Goal: Task Accomplishment & Management: Complete application form

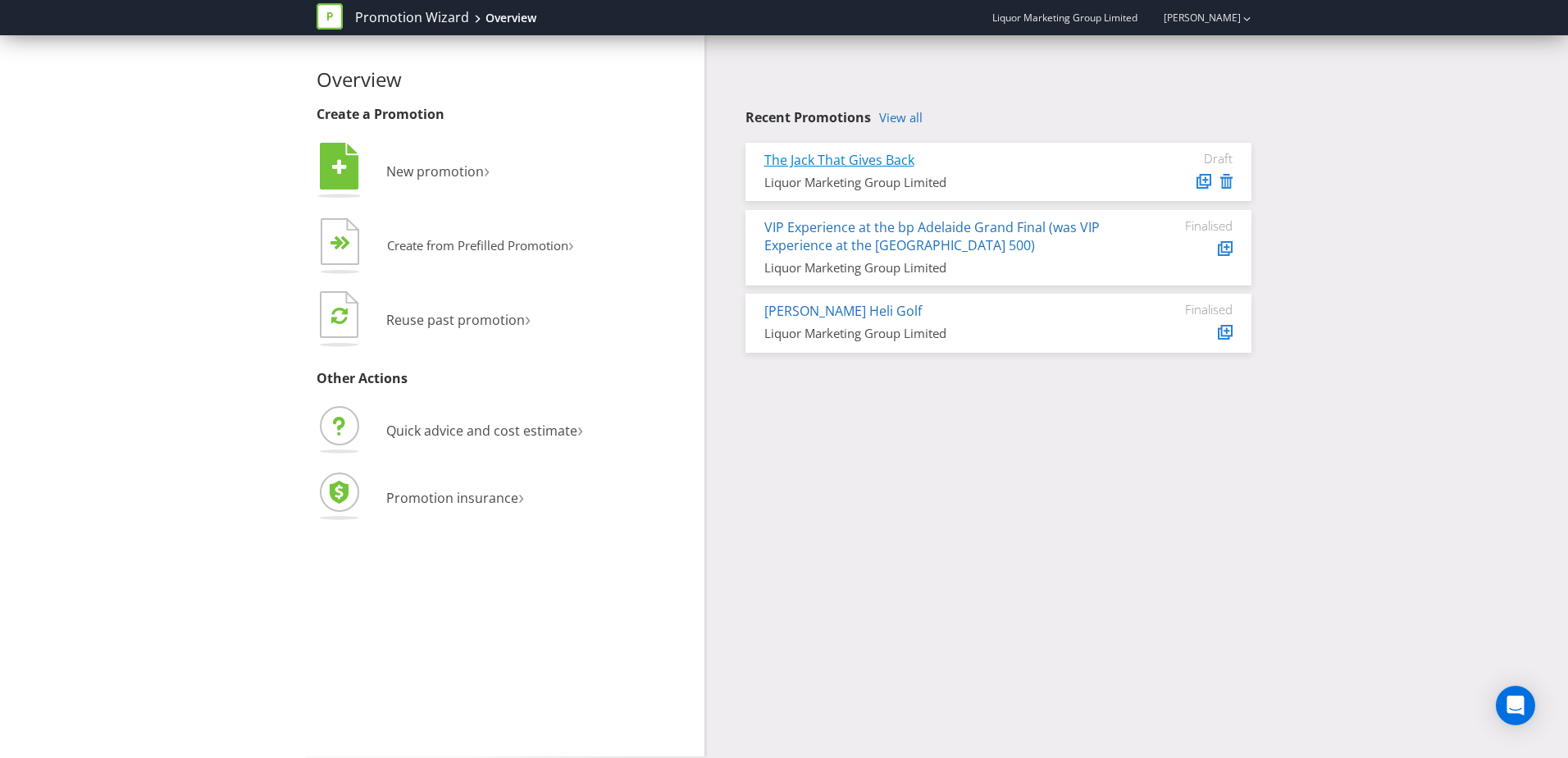
click at [819, 158] on link "The Jack That Gives Back" at bounding box center [839, 160] width 150 height 18
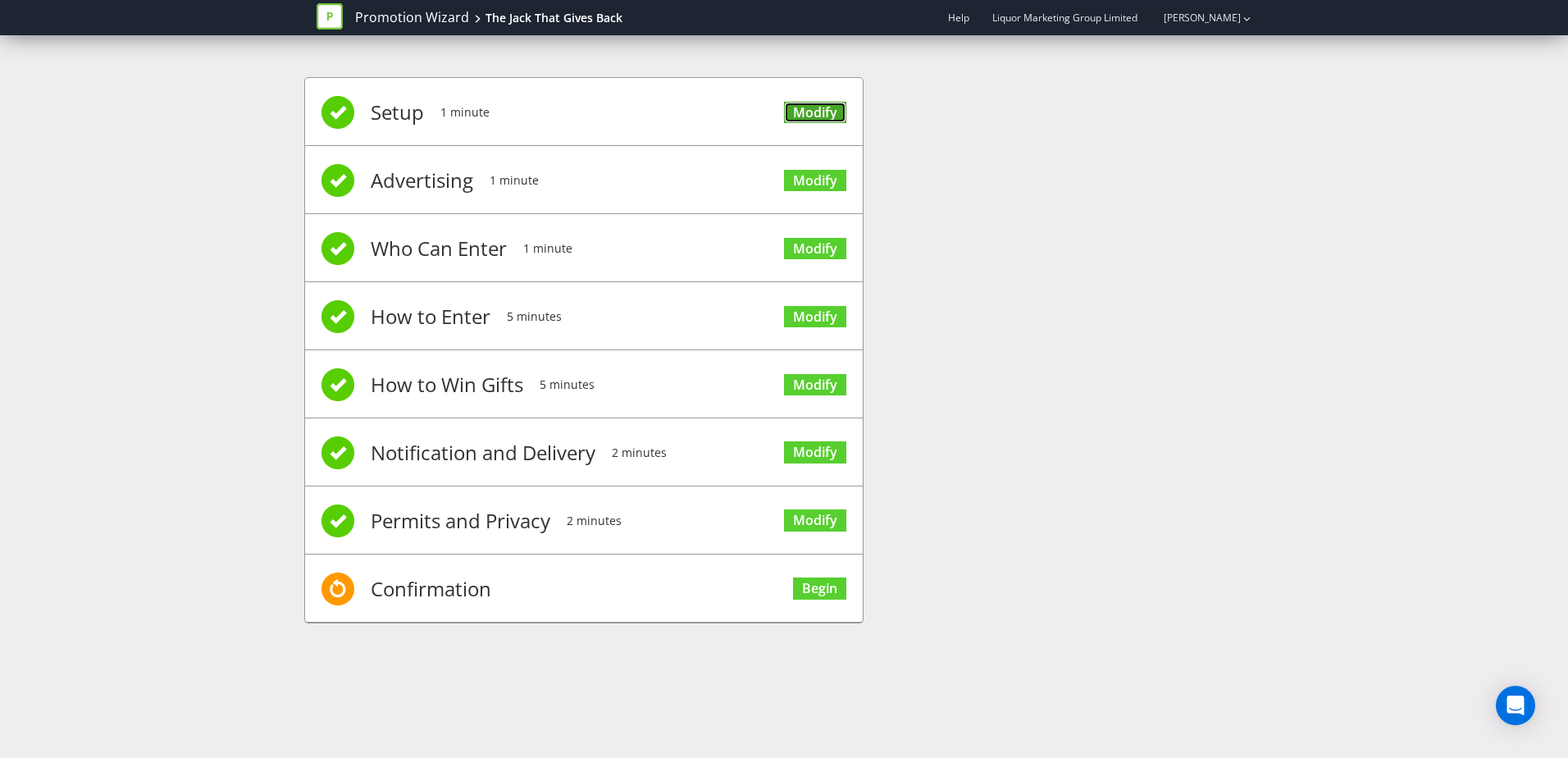
click at [801, 119] on link "Modify" at bounding box center [815, 112] width 62 height 22
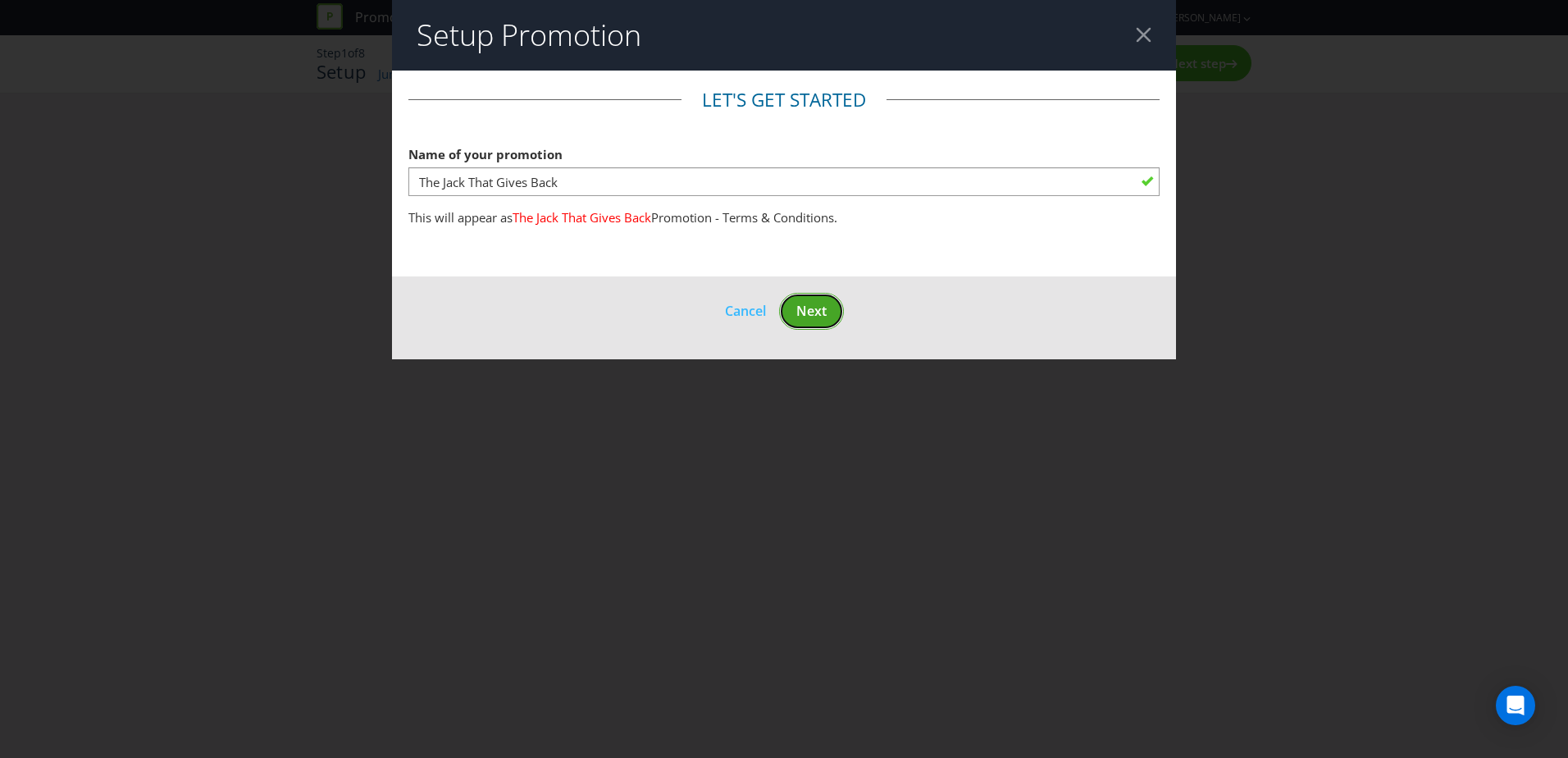
click at [802, 310] on span "Next" at bounding box center [812, 311] width 31 height 18
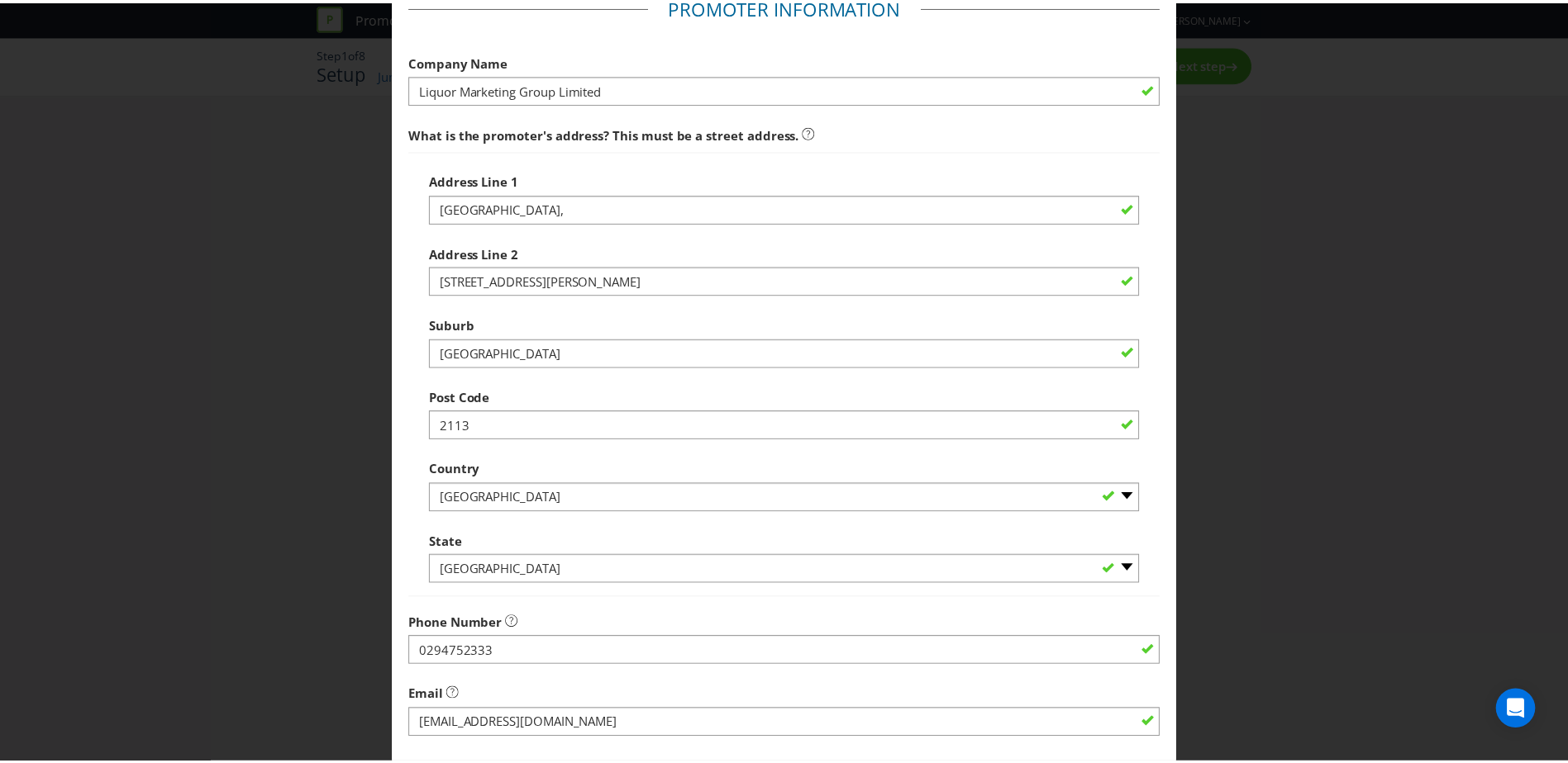
scroll to position [314, 0]
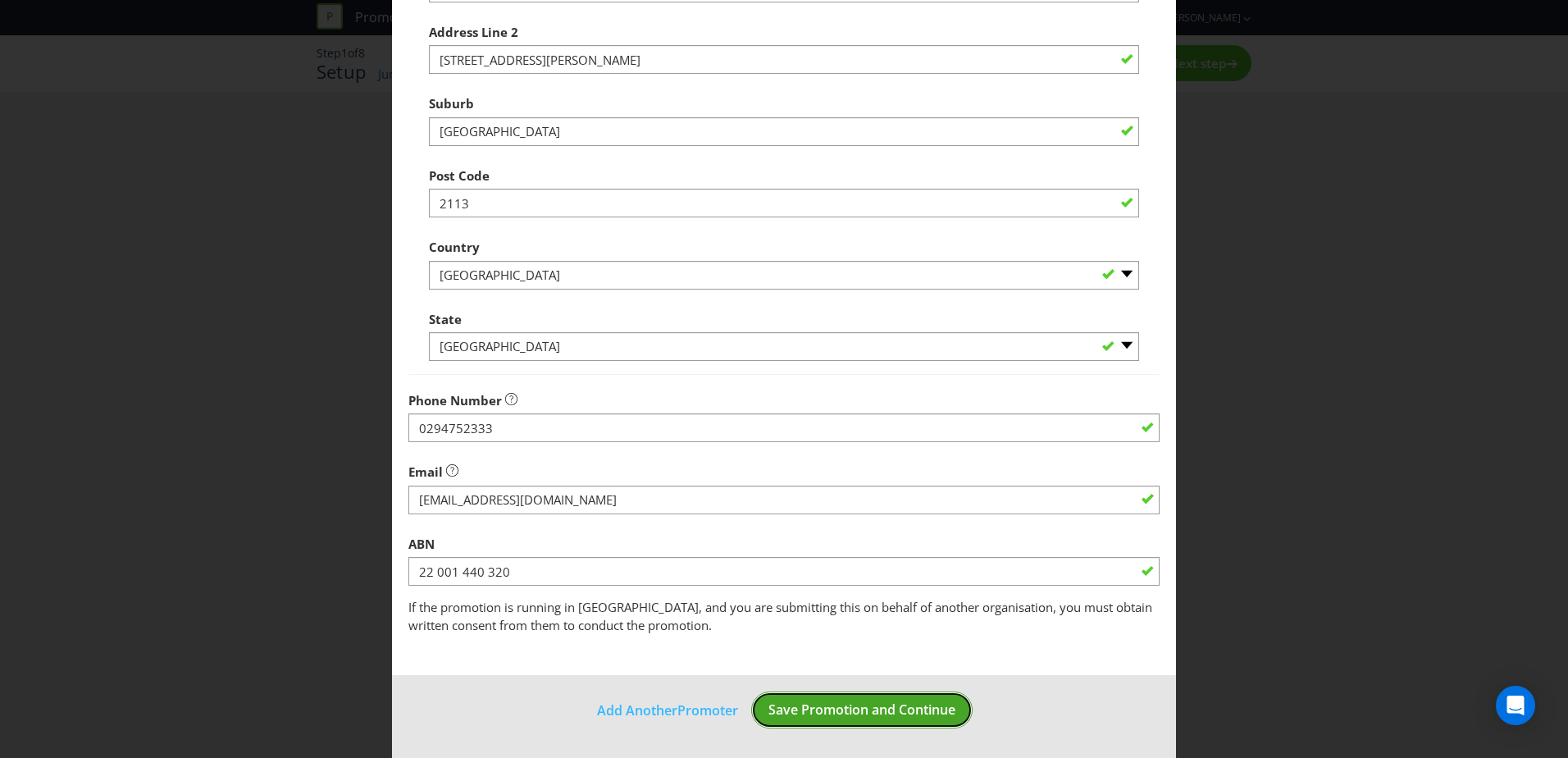
click at [844, 708] on span "Save Promotion and Continue" at bounding box center [862, 710] width 187 height 18
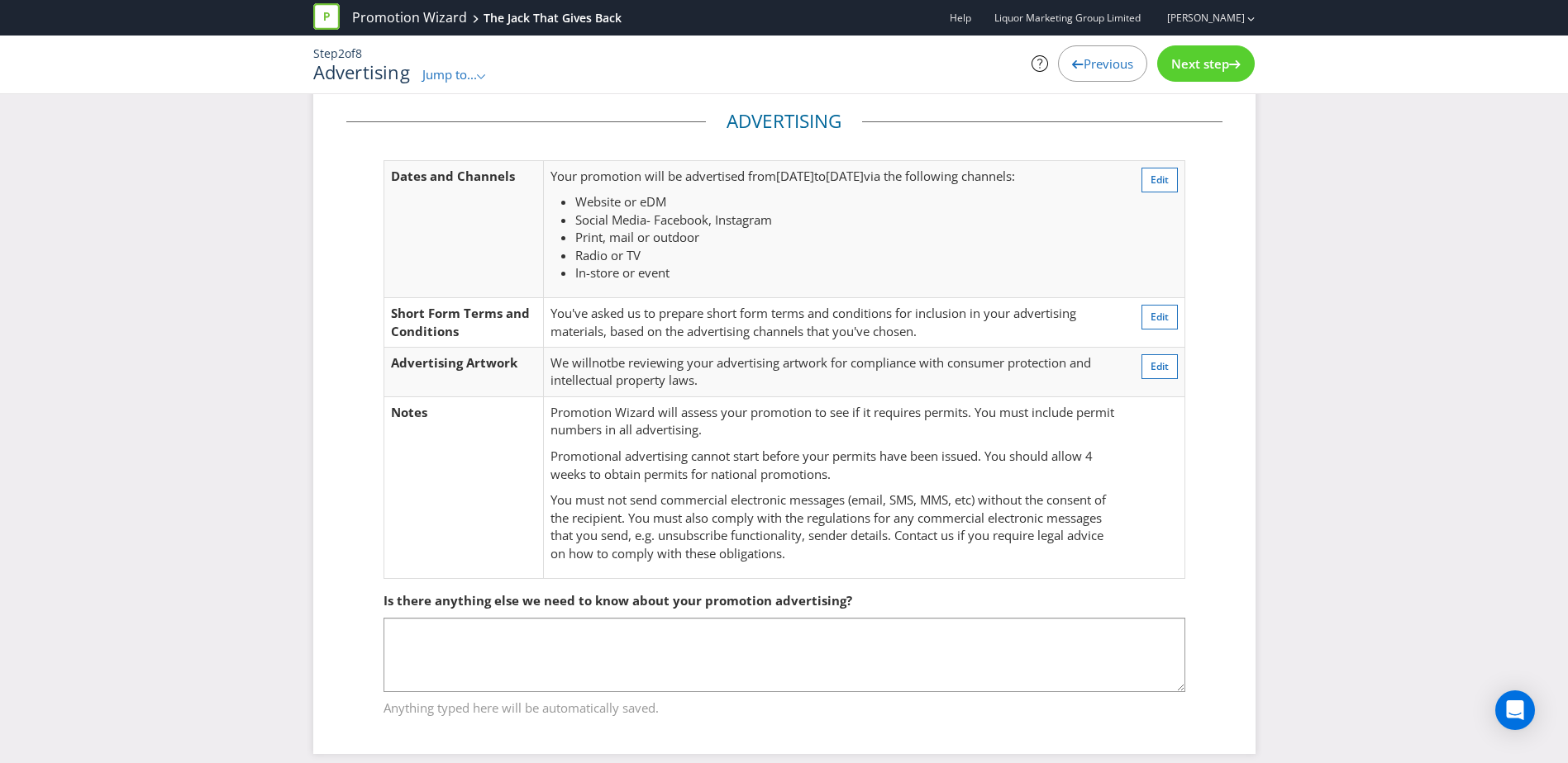
scroll to position [44, 0]
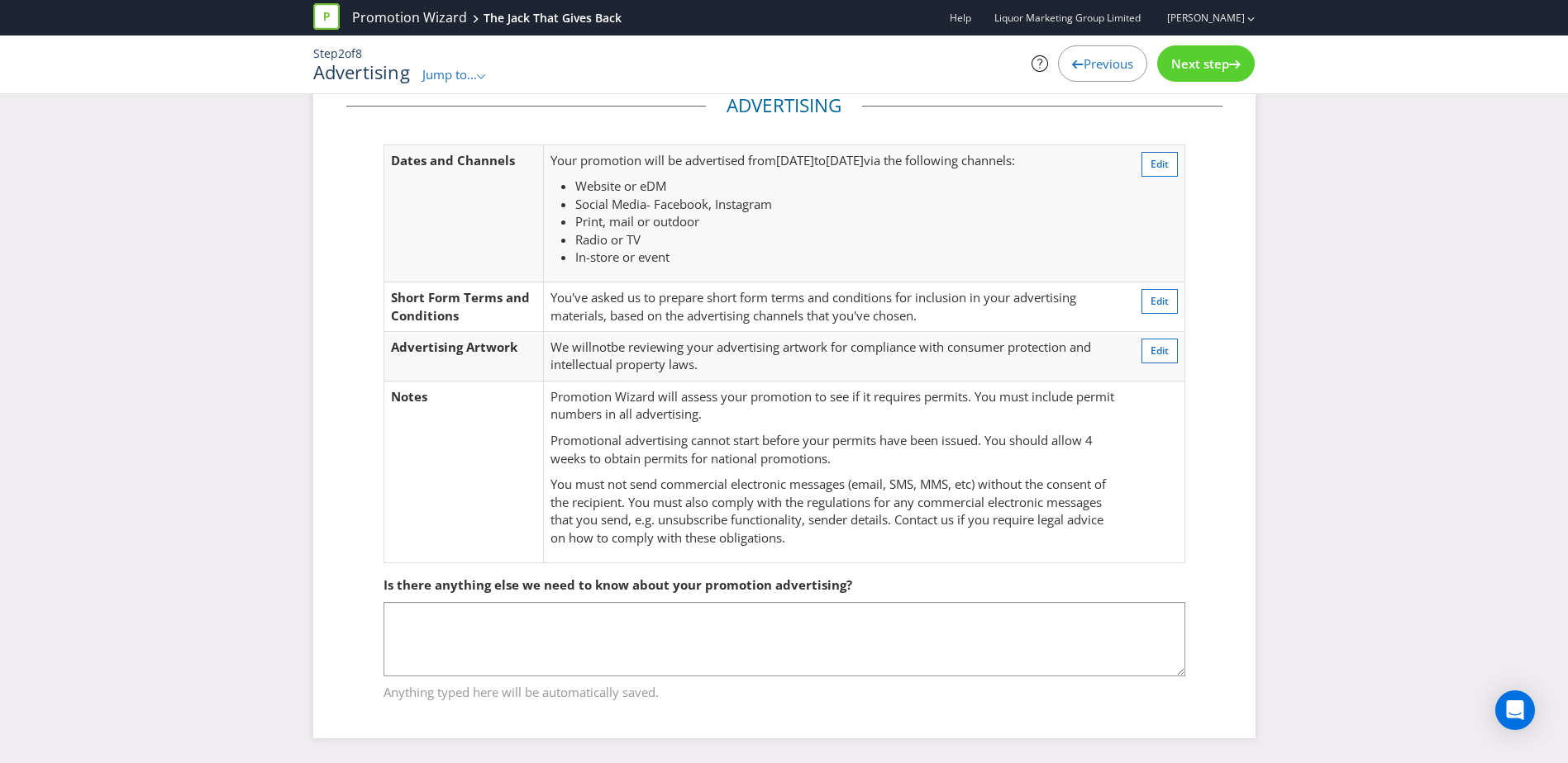
click at [1201, 66] on span "Next step" at bounding box center [1199, 64] width 57 height 16
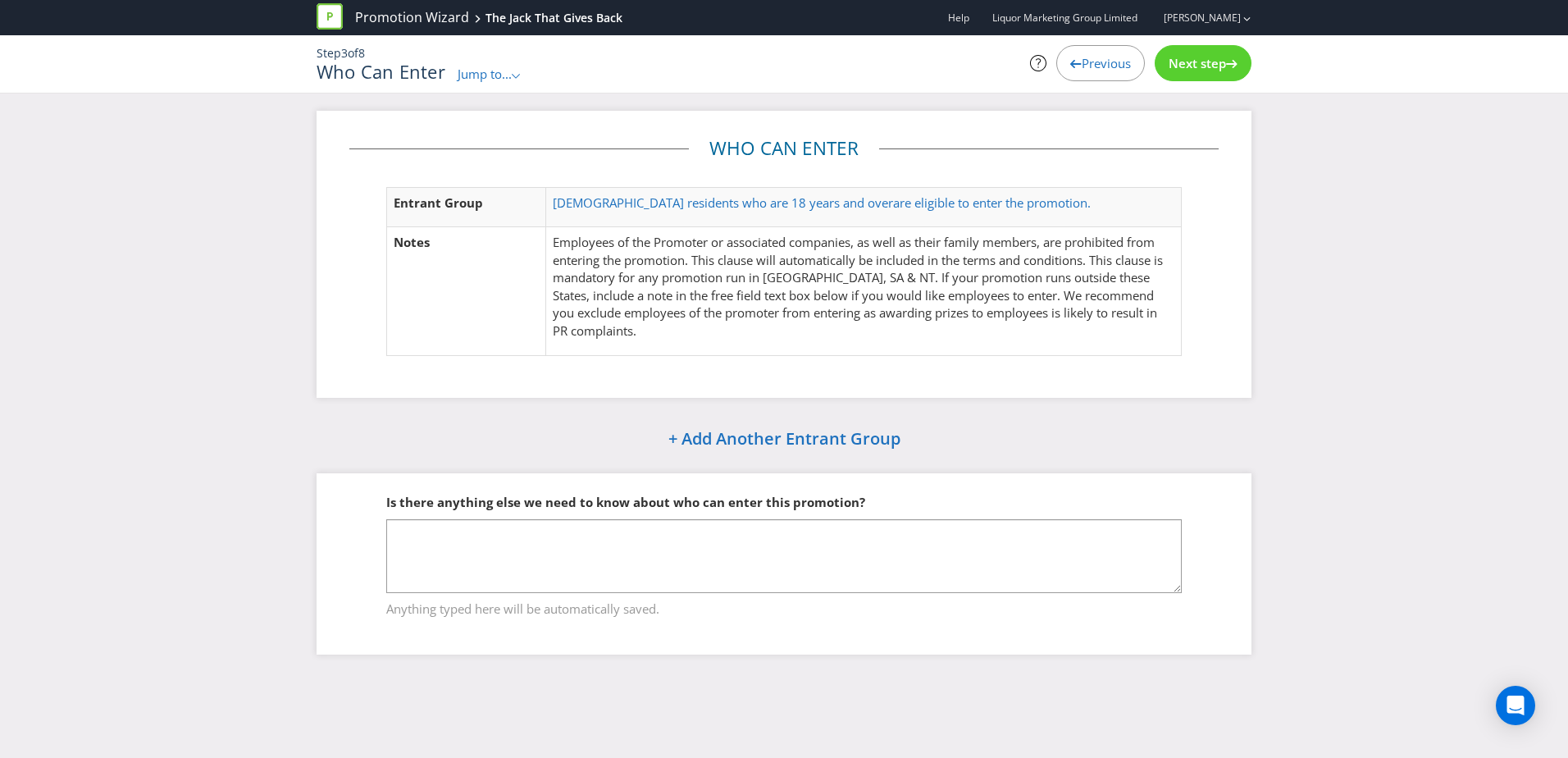
click at [1192, 65] on span "Next step" at bounding box center [1197, 63] width 57 height 16
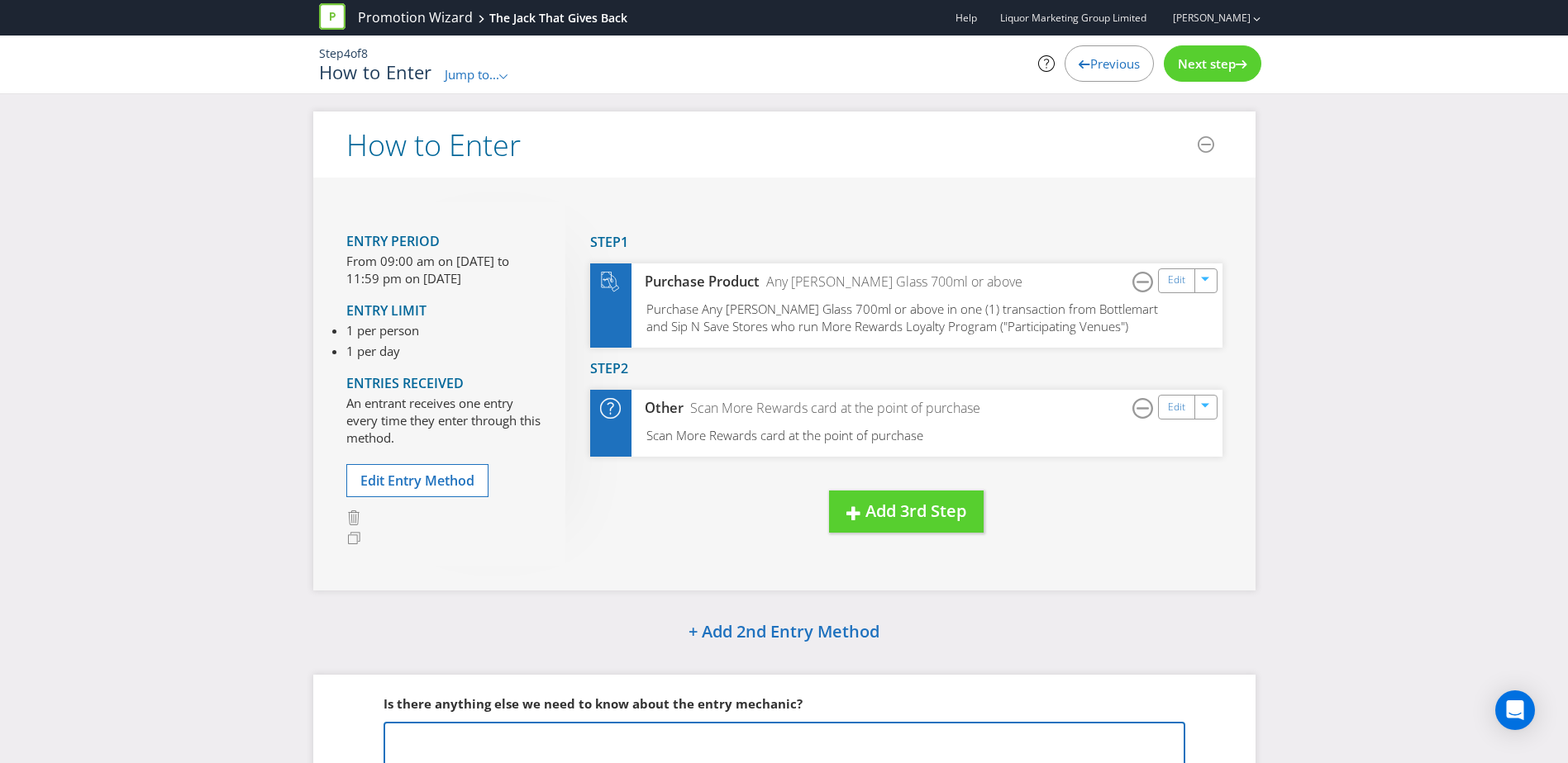
click at [521, 739] on textarea at bounding box center [784, 759] width 802 height 75
type textarea "c"
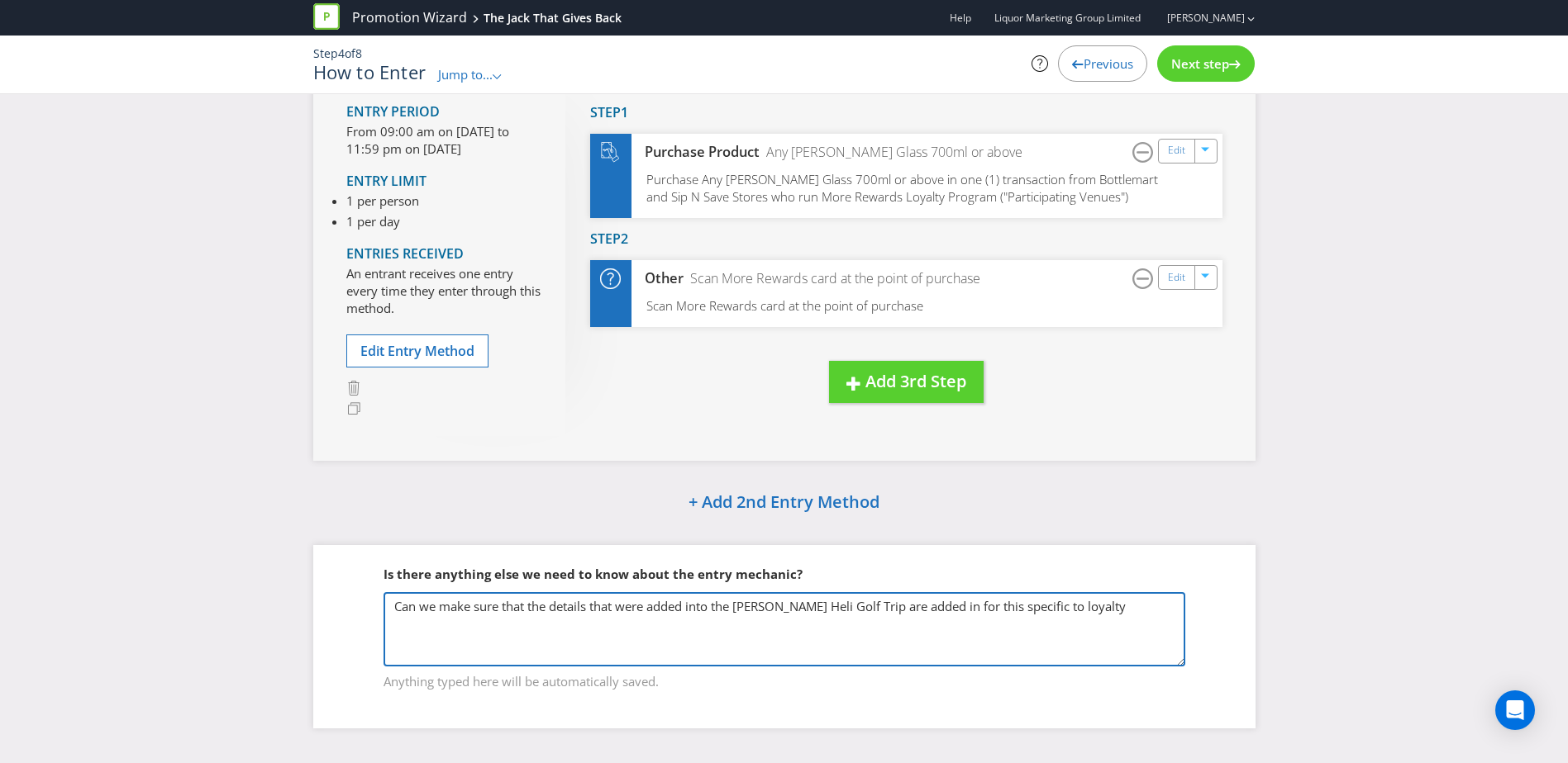
scroll to position [139, 0]
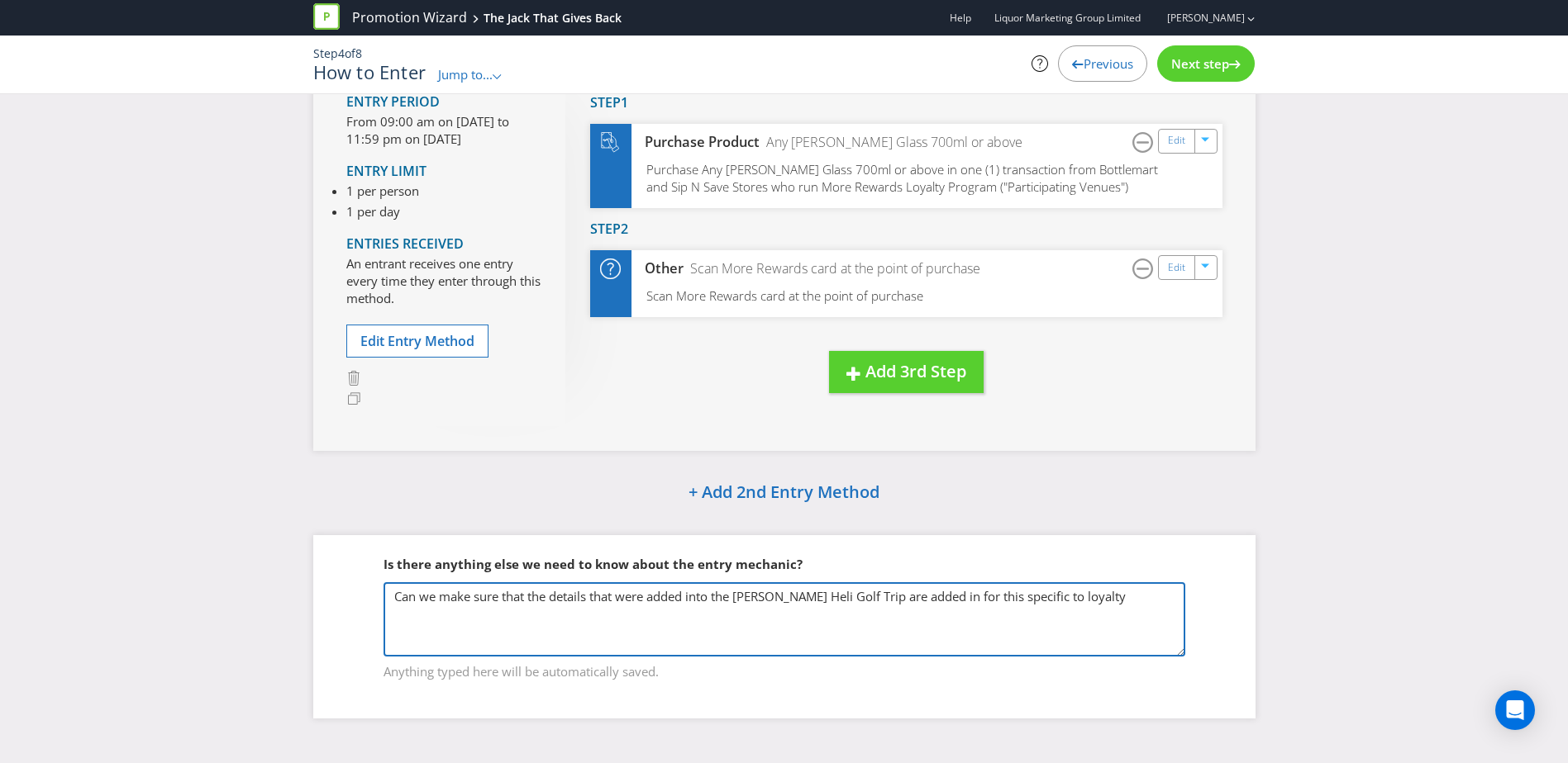
type textarea "Can we make sure that the details that were added into the [PERSON_NAME] Heli G…"
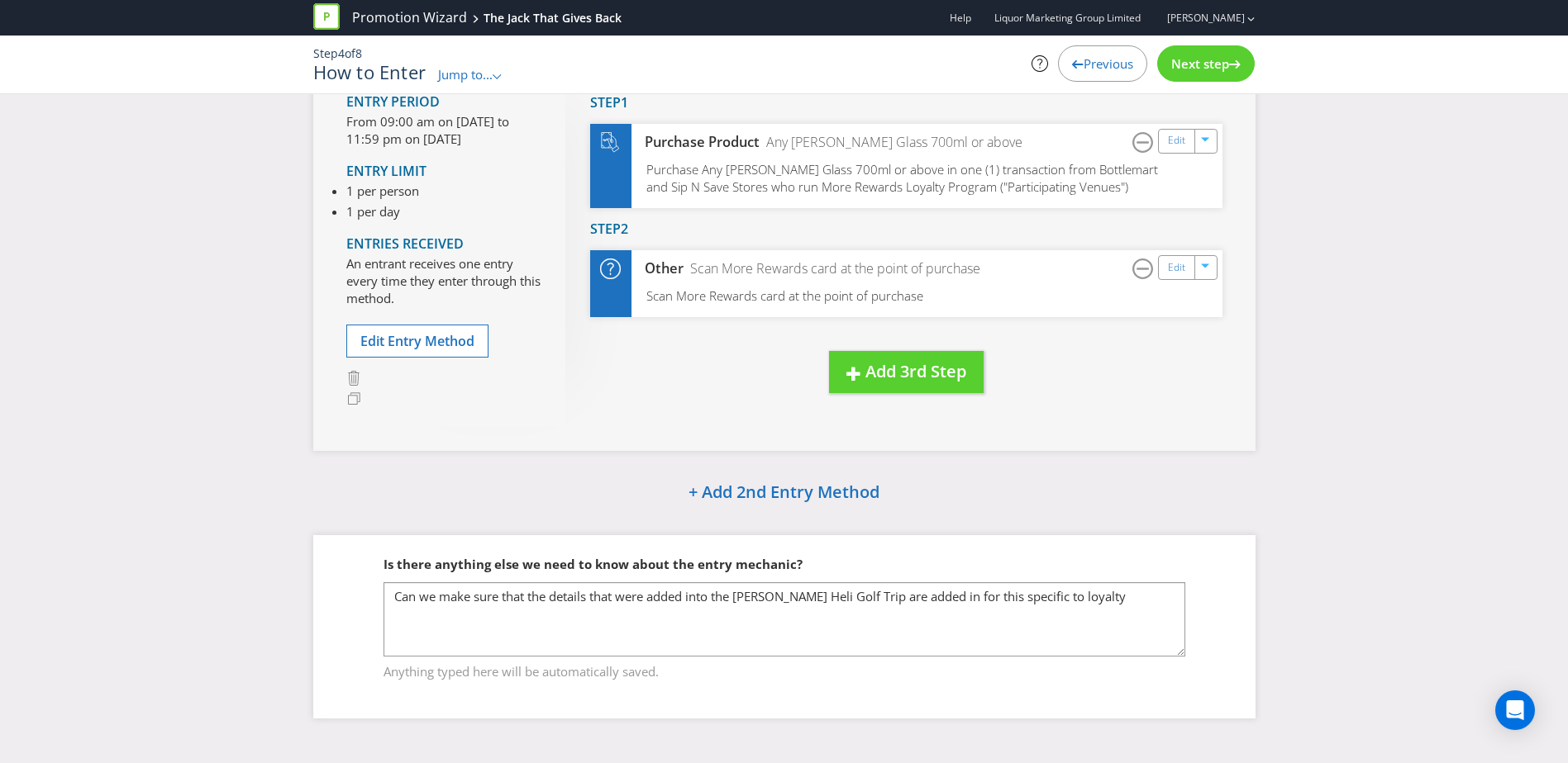
click at [1199, 59] on span "Next step" at bounding box center [1199, 64] width 57 height 16
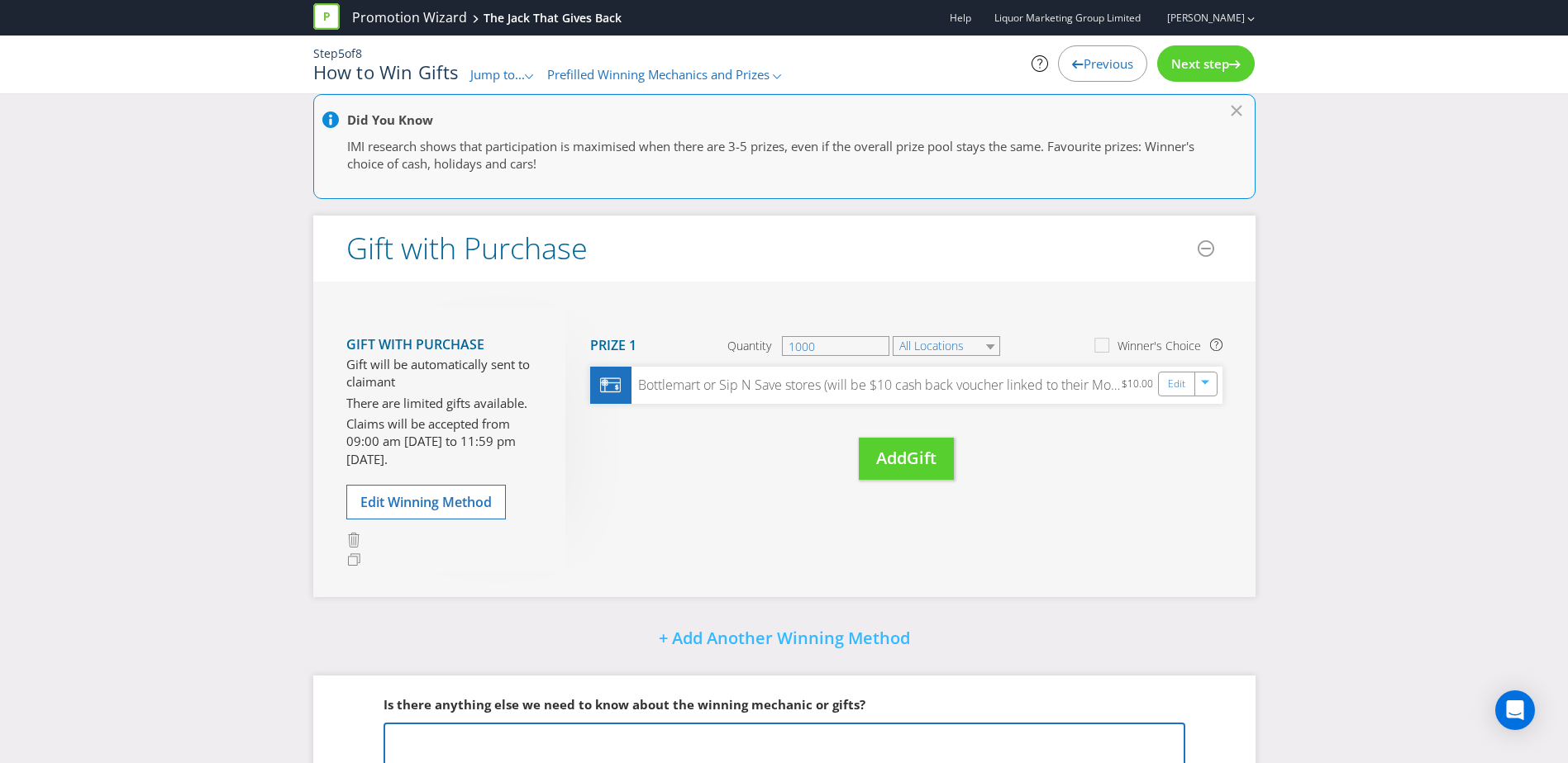
click at [674, 750] on textarea at bounding box center [784, 760] width 802 height 75
type textarea "People will get an email for them to activate their offer. The offer can't be u…"
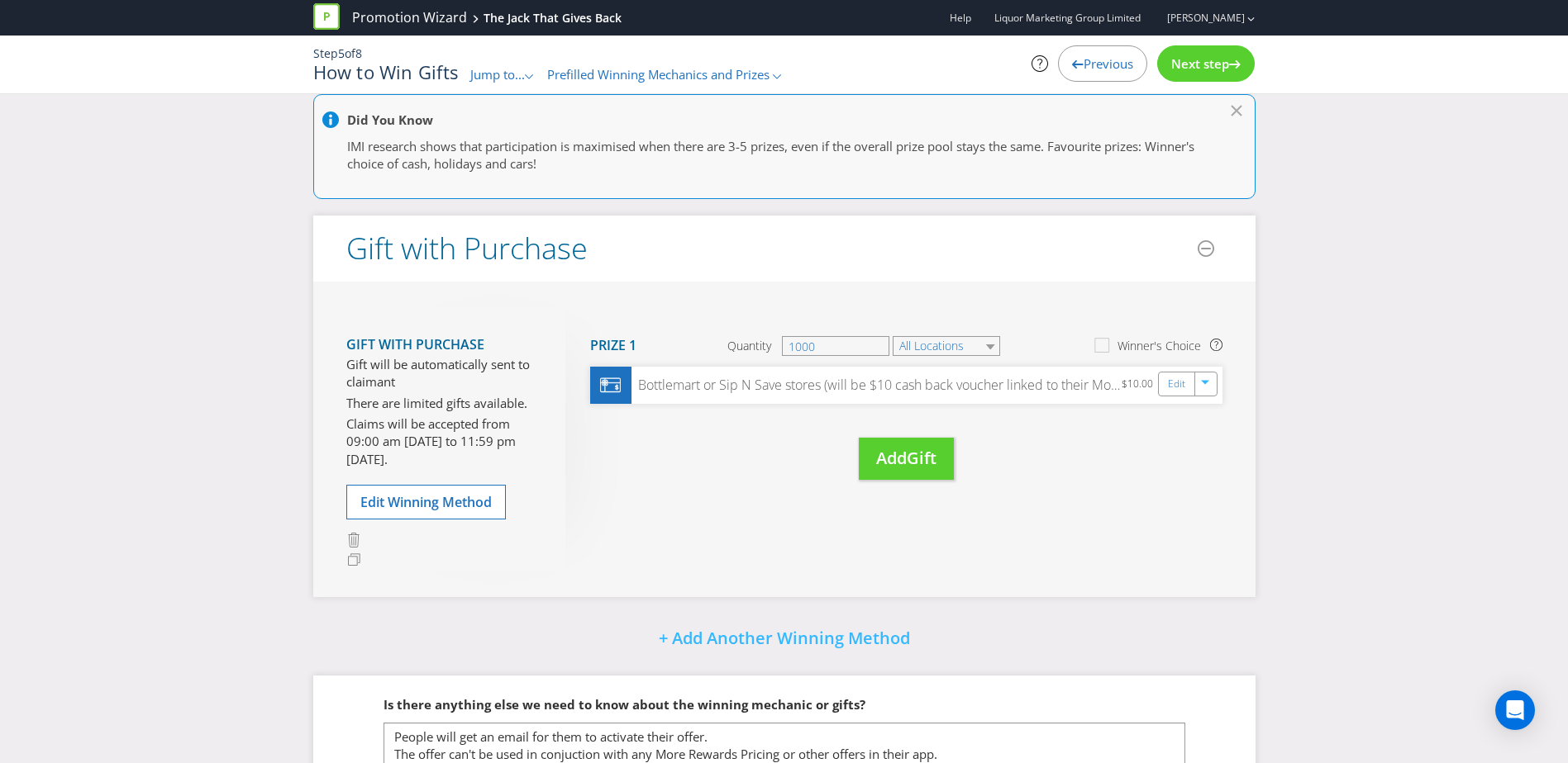
click at [1222, 61] on span "Next step" at bounding box center [1199, 64] width 57 height 16
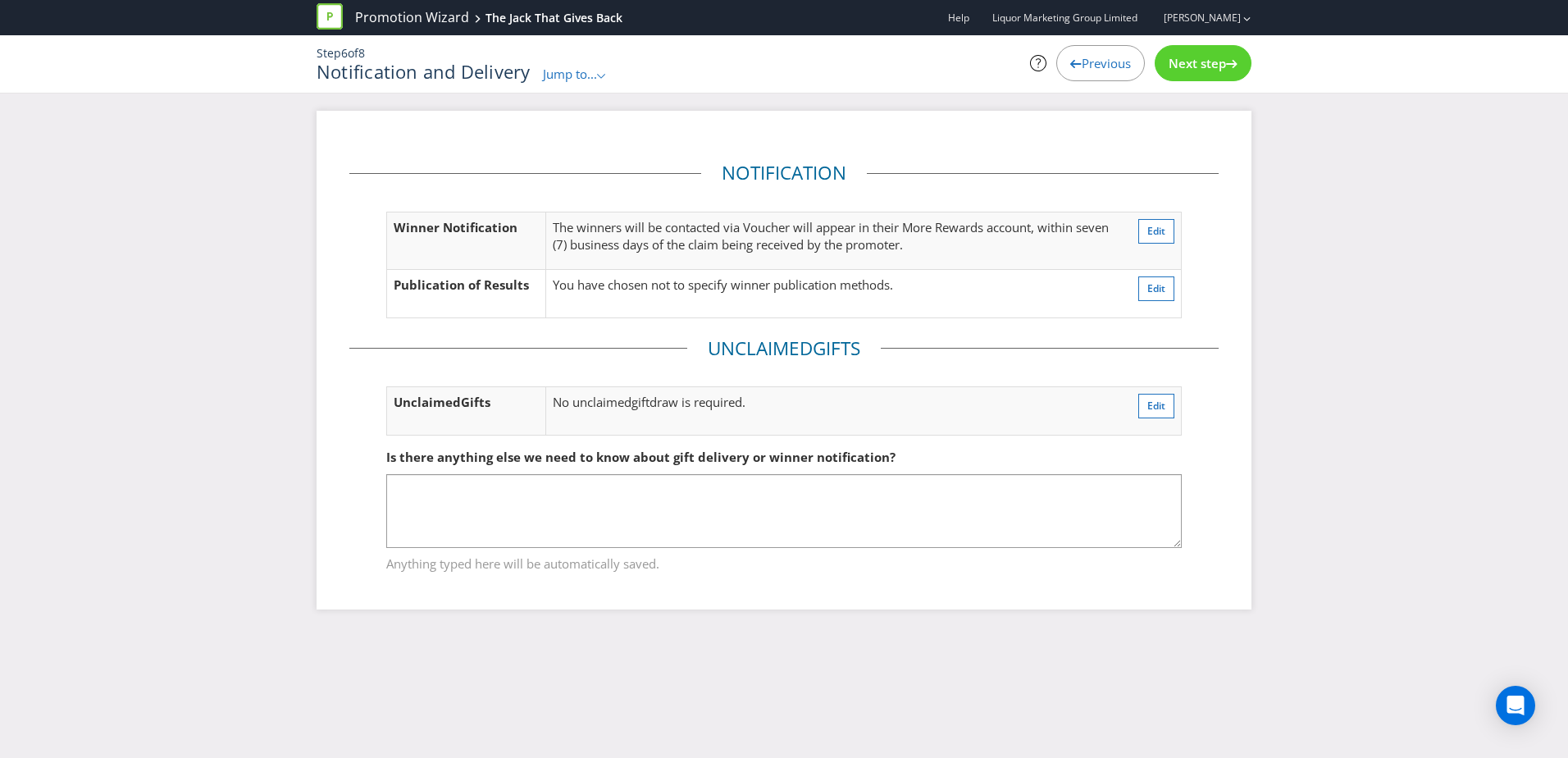
click at [1213, 61] on span "Next step" at bounding box center [1197, 63] width 57 height 16
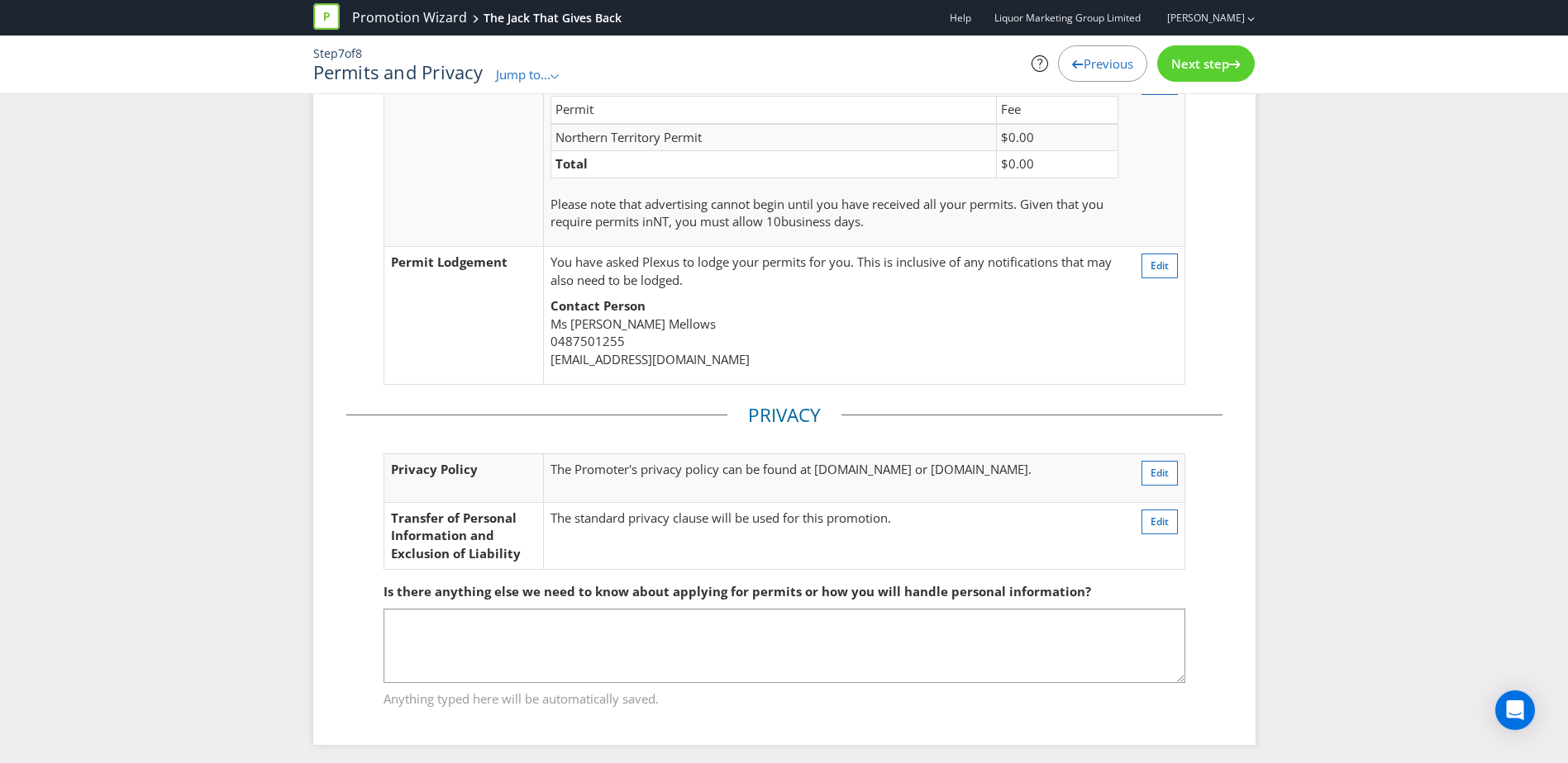
scroll to position [132, 0]
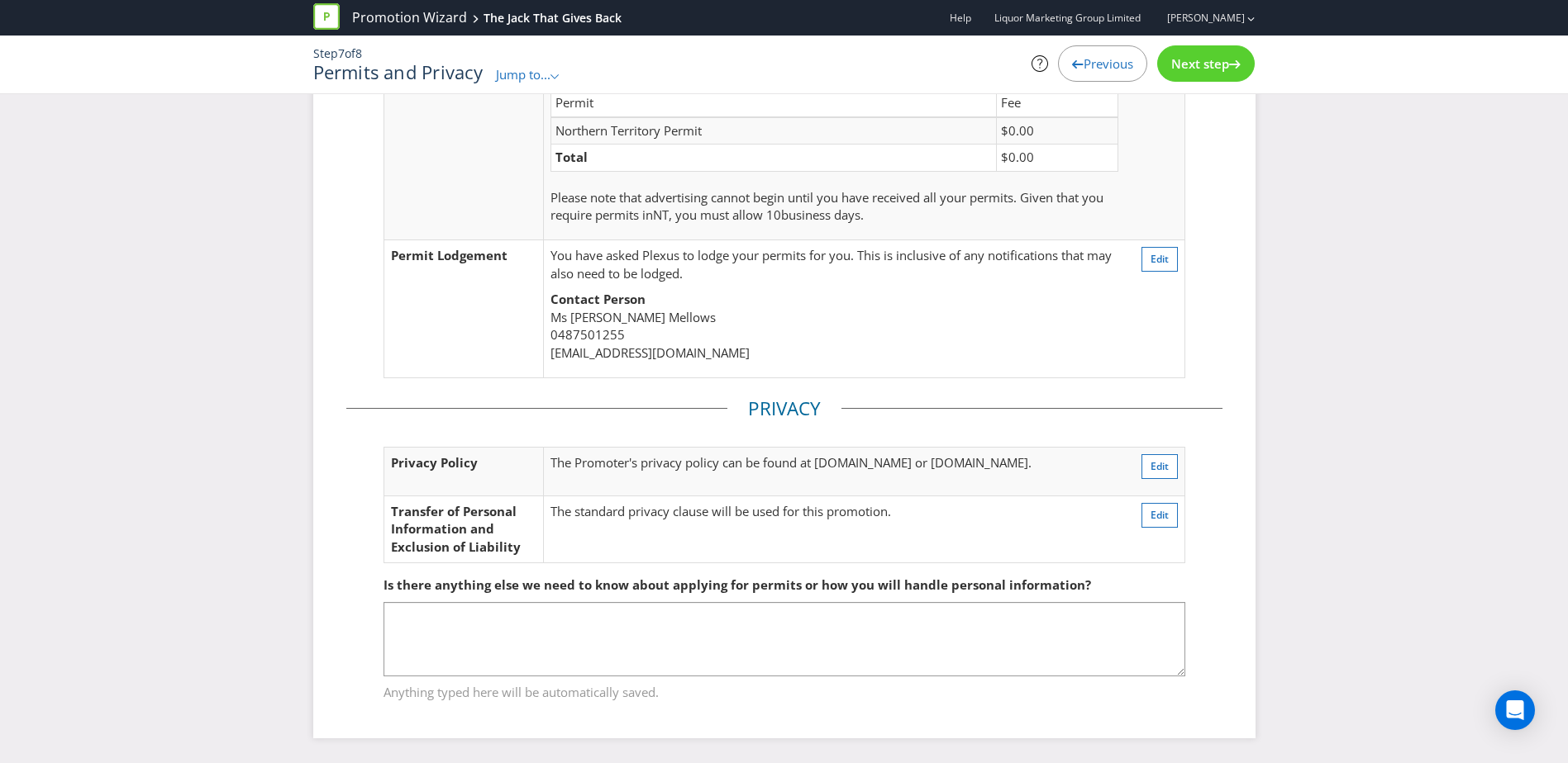
click at [1210, 63] on span "Next step" at bounding box center [1199, 64] width 57 height 16
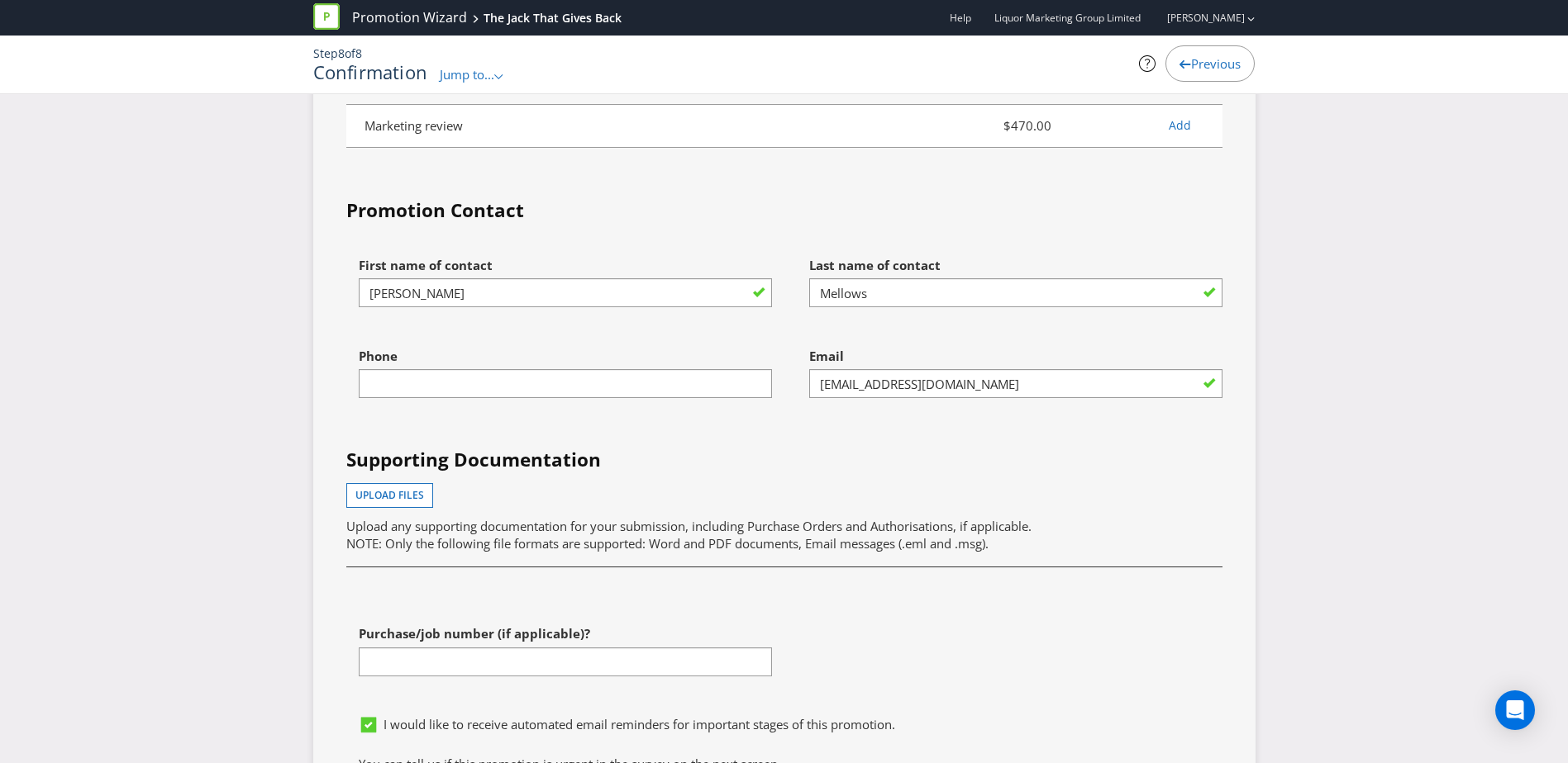
scroll to position [4923, 0]
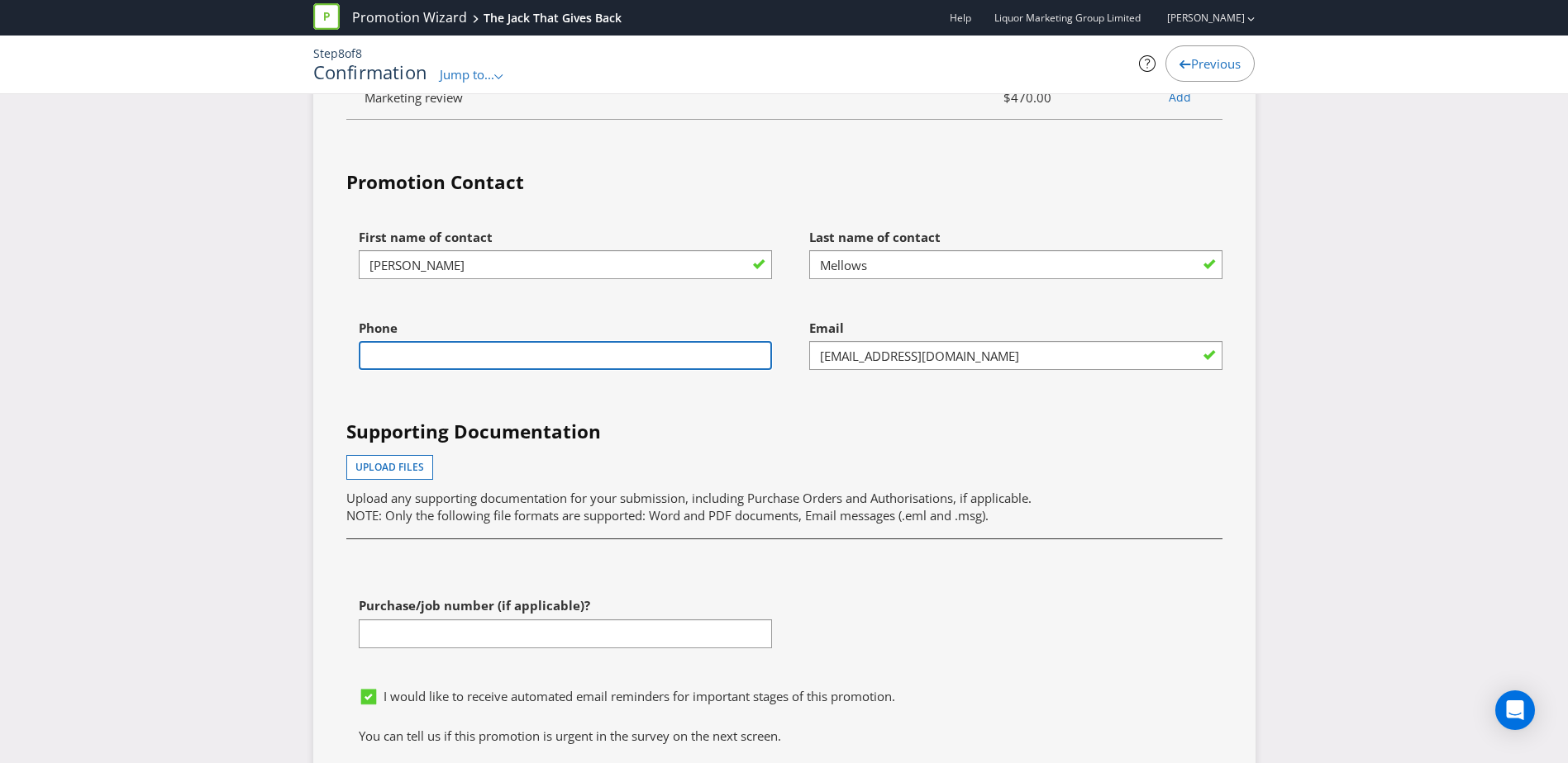
click at [524, 350] on input "text" at bounding box center [565, 356] width 413 height 29
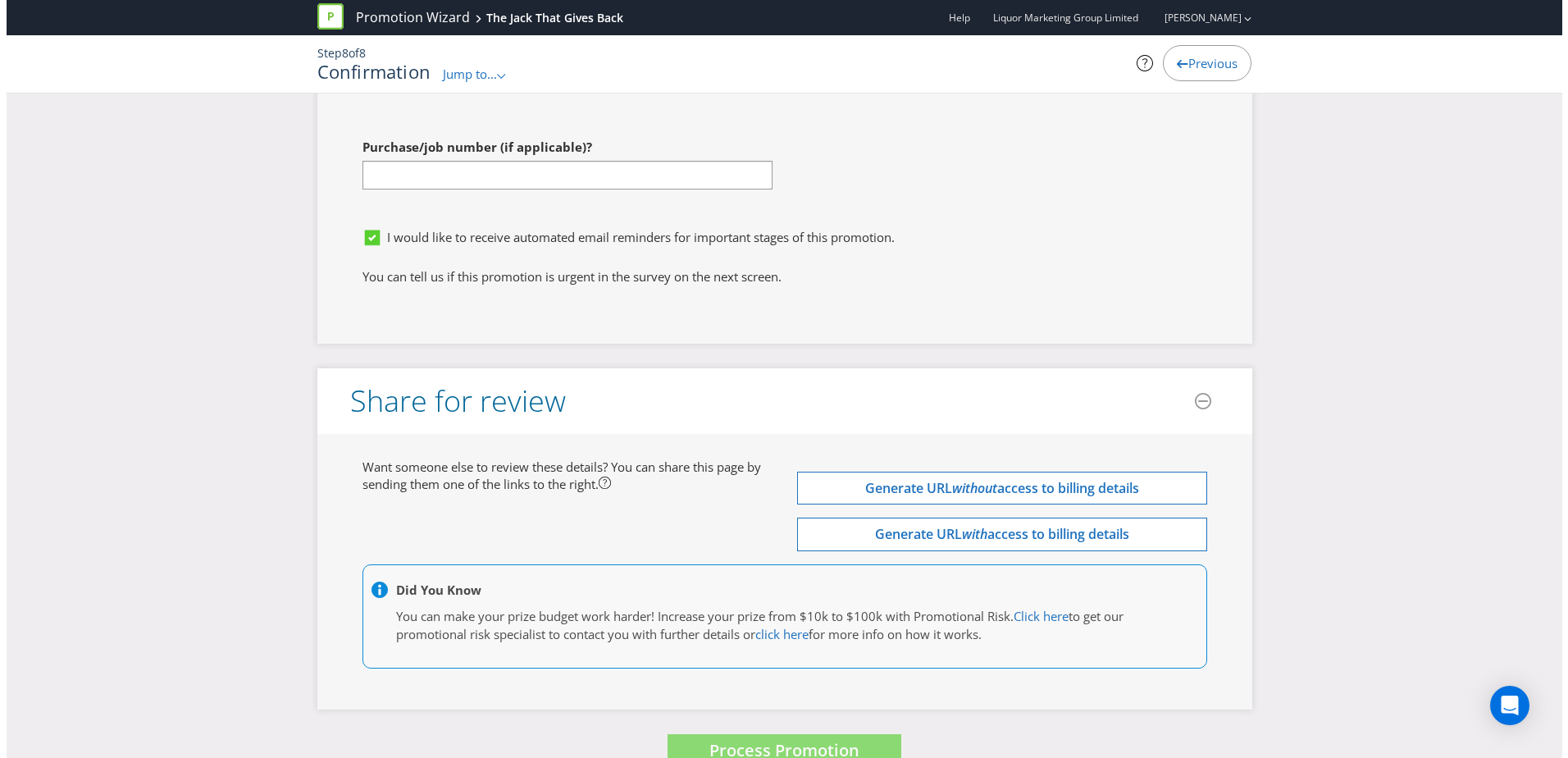
scroll to position [5381, 0]
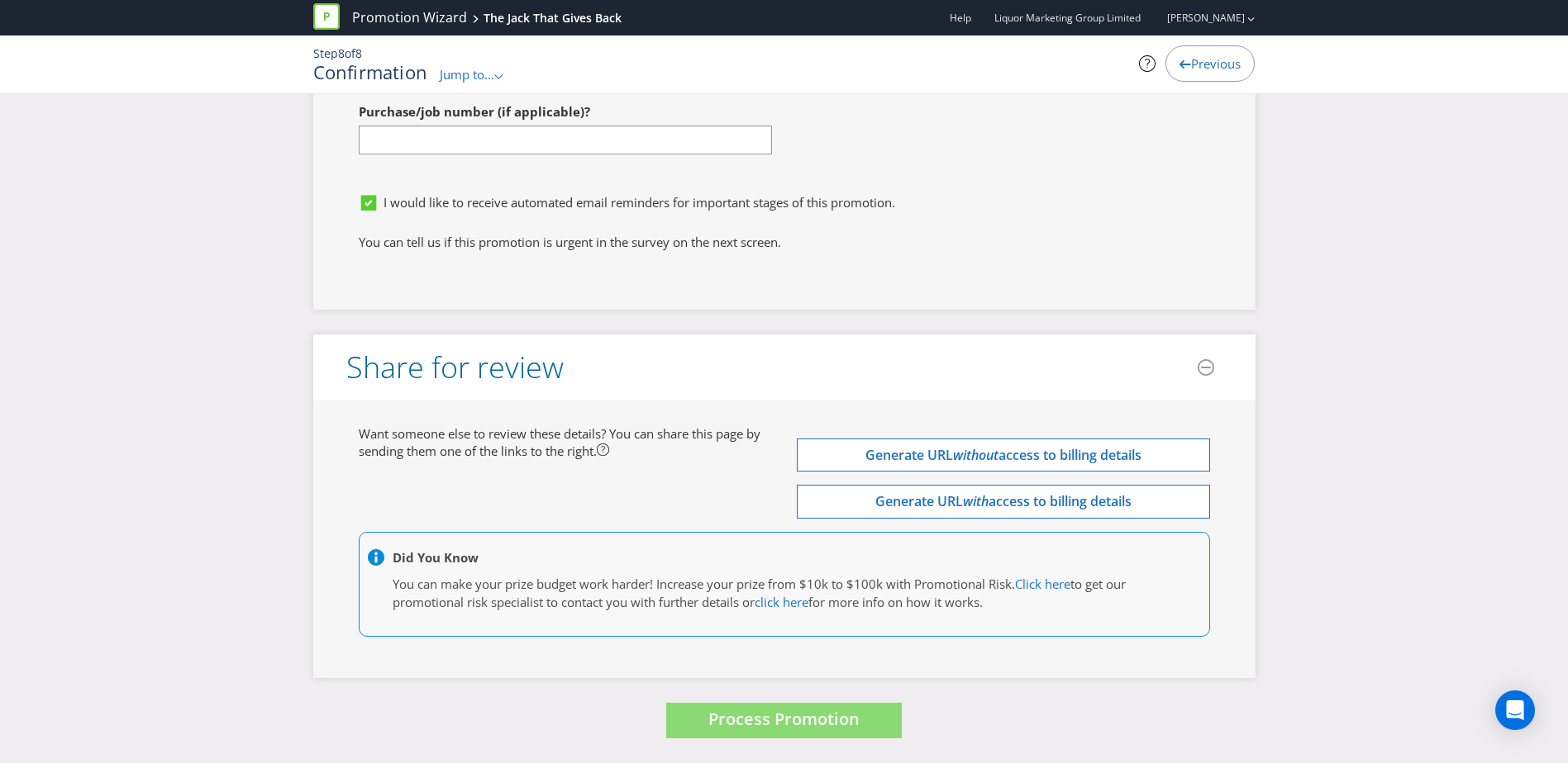
type input "0487501255"
click at [999, 703] on div "Process Promotion" at bounding box center [784, 720] width 942 height 36
click at [801, 738] on button "Process Promotion" at bounding box center [784, 720] width 235 height 36
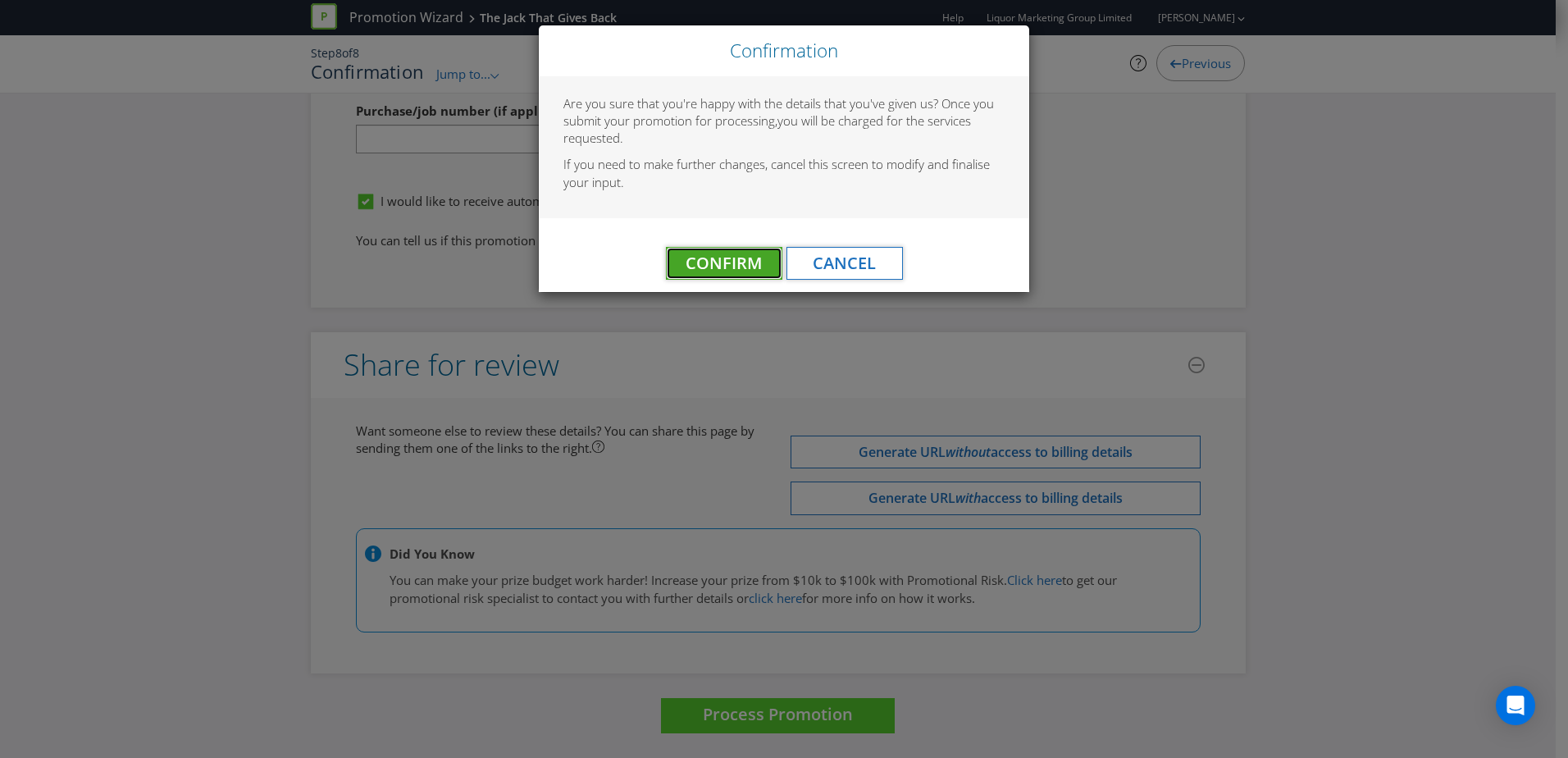
click at [736, 260] on span "Confirm" at bounding box center [723, 263] width 76 height 22
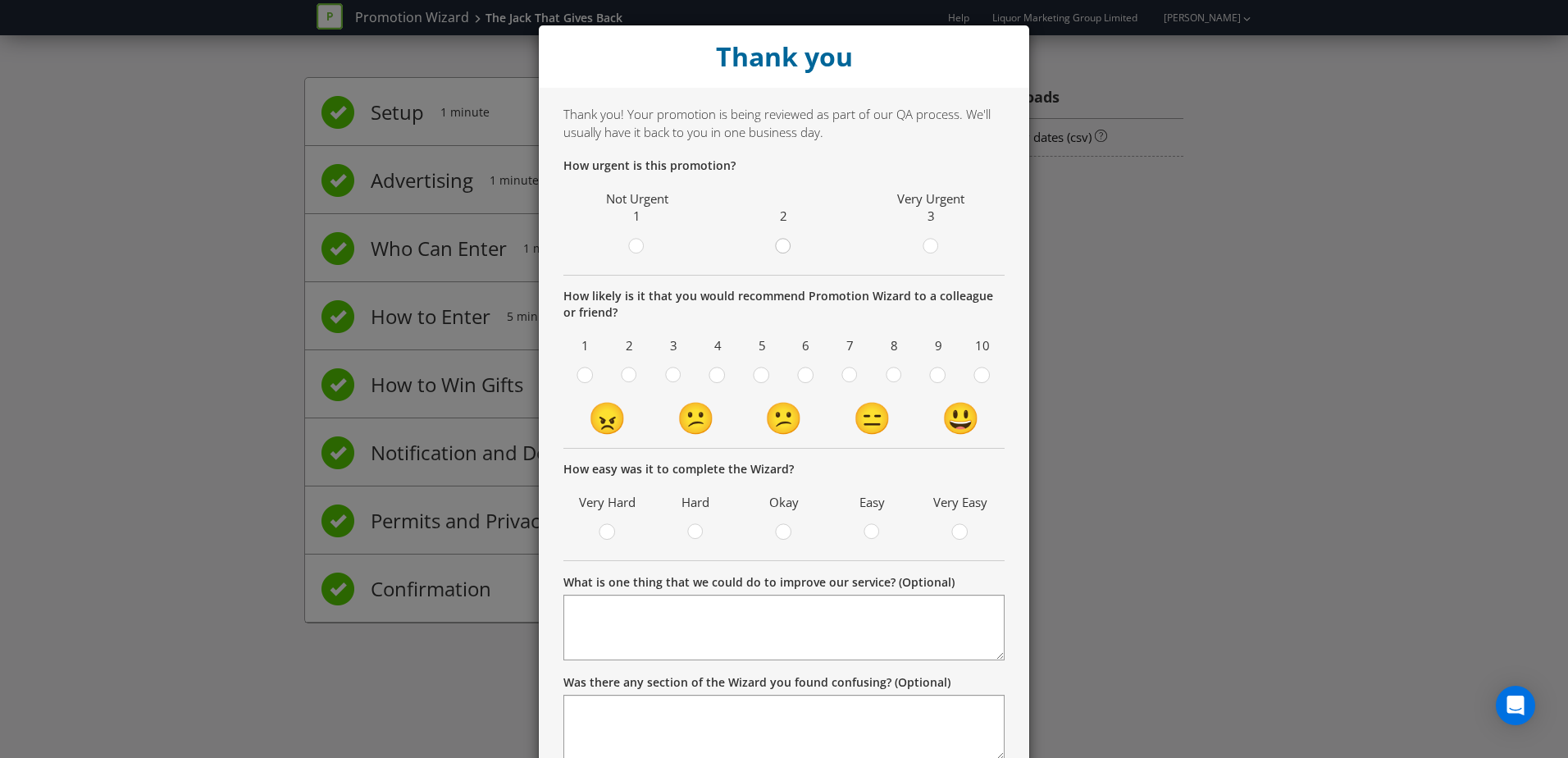
click at [776, 246] on circle at bounding box center [783, 246] width 14 height 14
click at [0, 0] on input "radio" at bounding box center [0, 0] width 0 height 0
drag, startPoint x: 884, startPoint y: 378, endPoint x: 886, endPoint y: 420, distance: 42.0
click at [886, 381] on circle at bounding box center [894, 375] width 14 height 14
click at [0, 0] on input "radio" at bounding box center [0, 0] width 0 height 0
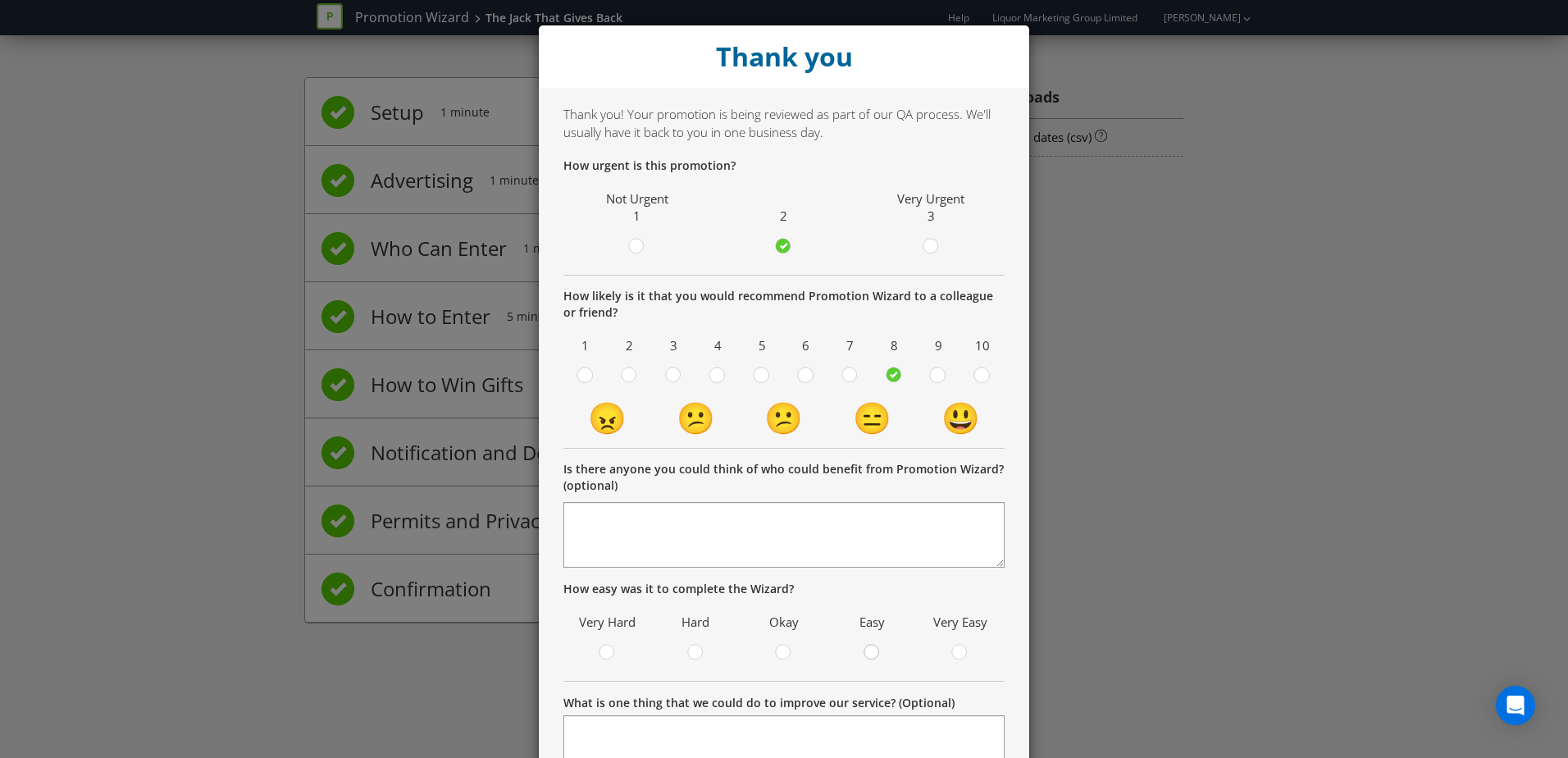
click at [869, 650] on div at bounding box center [873, 647] width 8 height 8
click at [0, 0] on input "radio" at bounding box center [0, 0] width 0 height 0
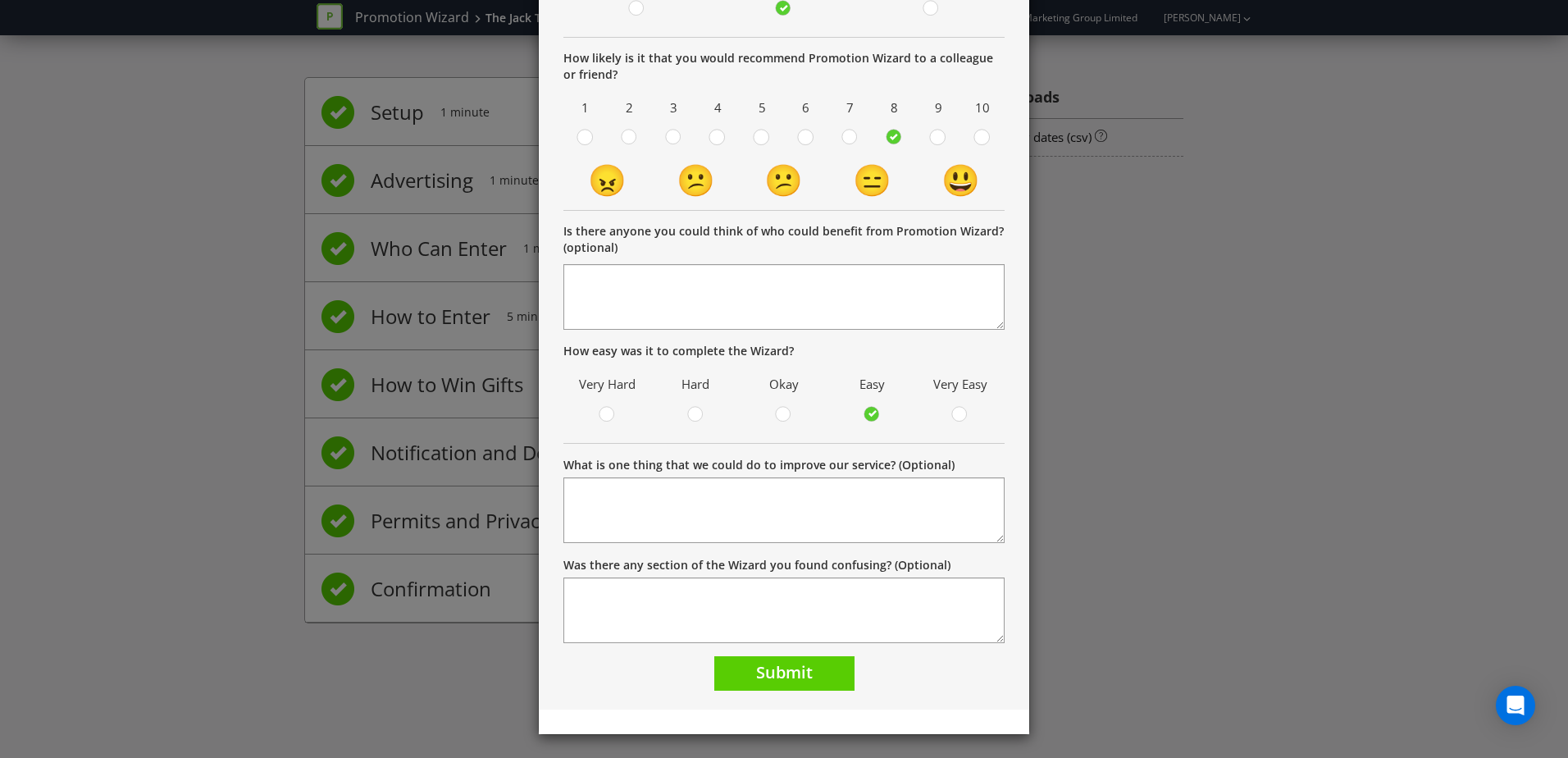
scroll to position [240, 0]
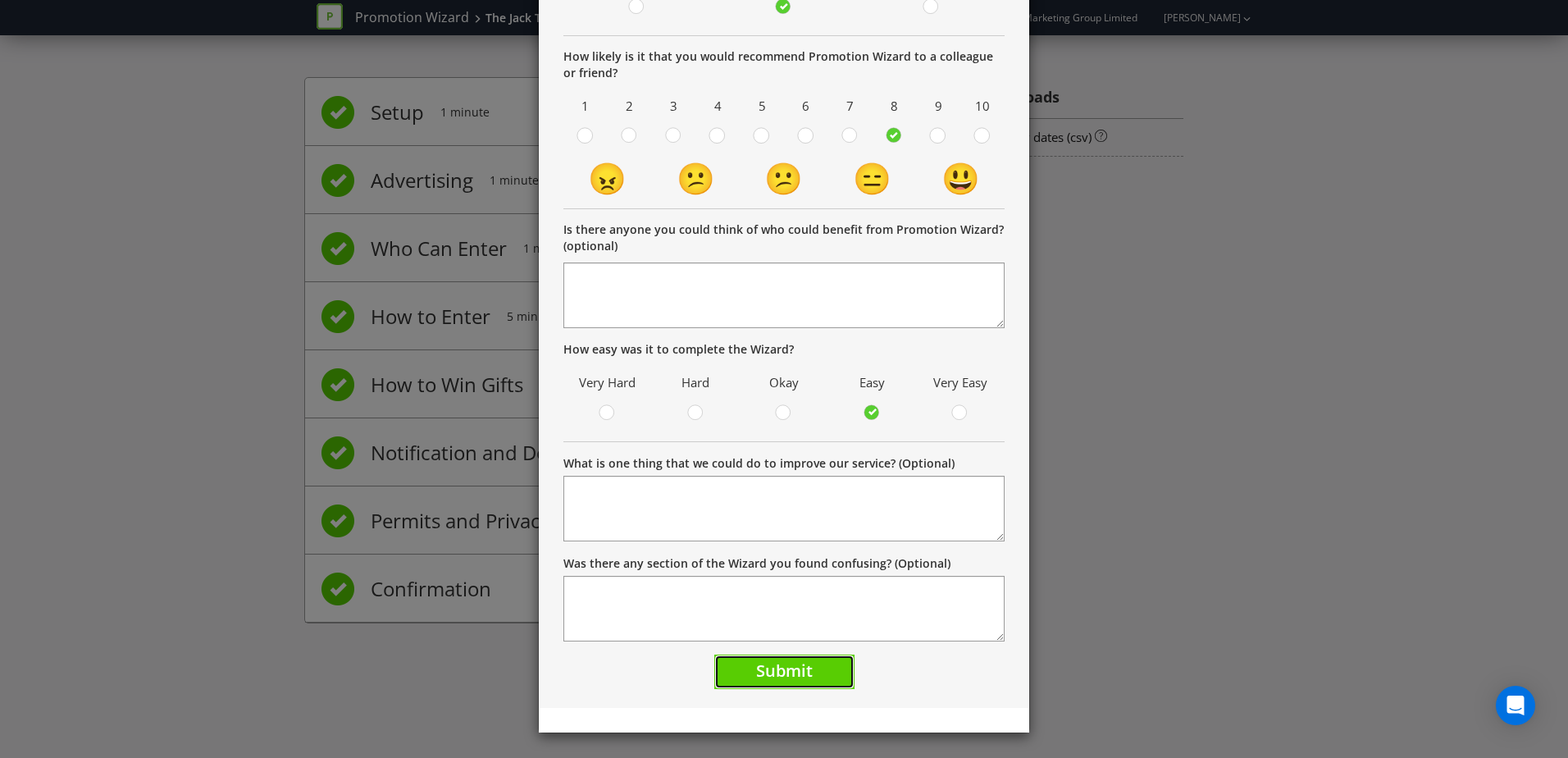
click at [756, 668] on span "Submit" at bounding box center [784, 670] width 57 height 22
